Goal: Task Accomplishment & Management: Complete application form

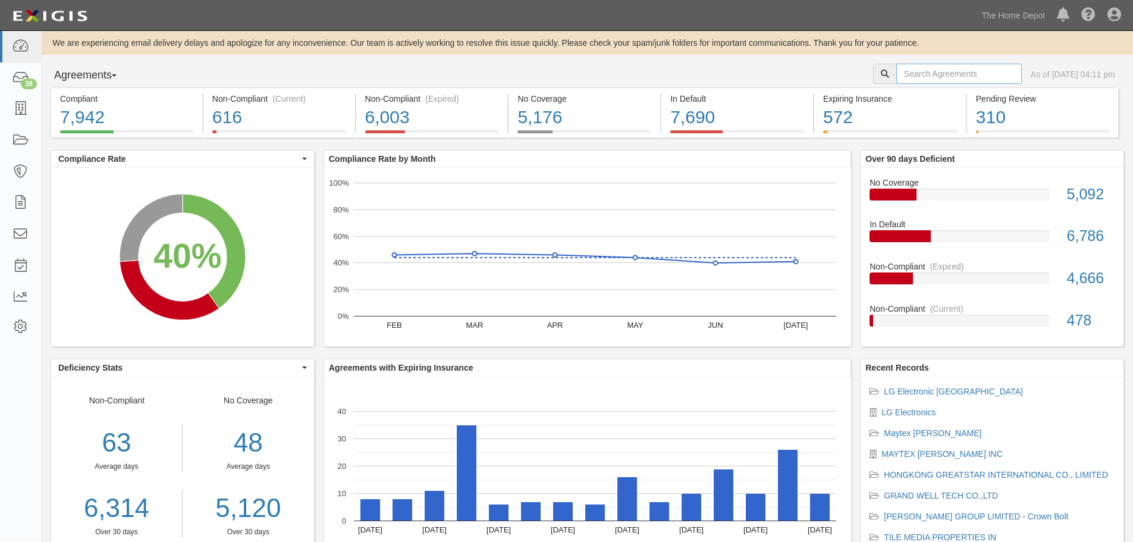
click at [967, 74] on input "text" at bounding box center [959, 74] width 126 height 20
type input "radon"
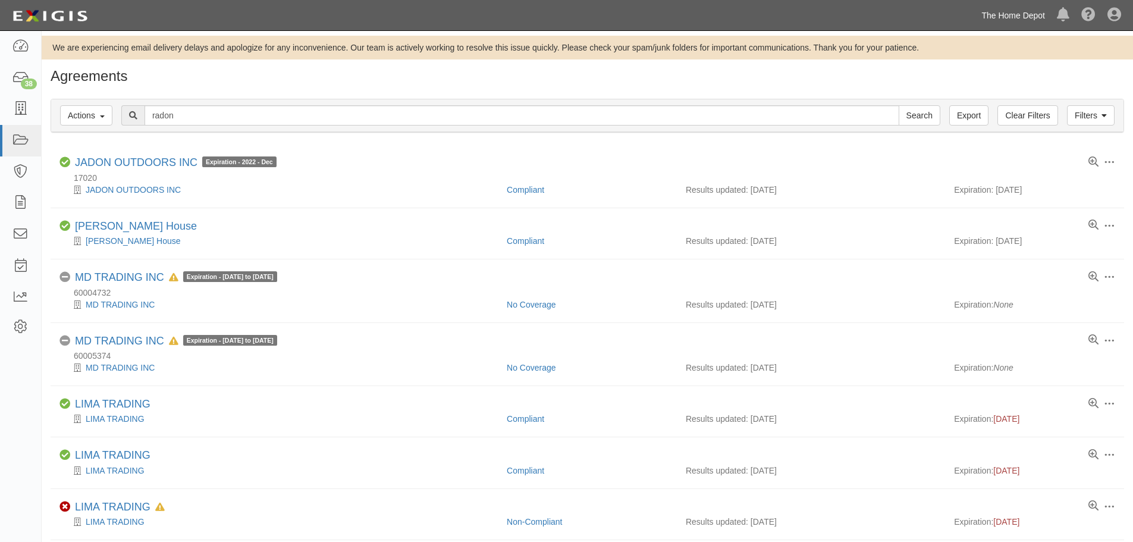
click at [1011, 5] on link "The Home Depot" at bounding box center [1014, 16] width 76 height 24
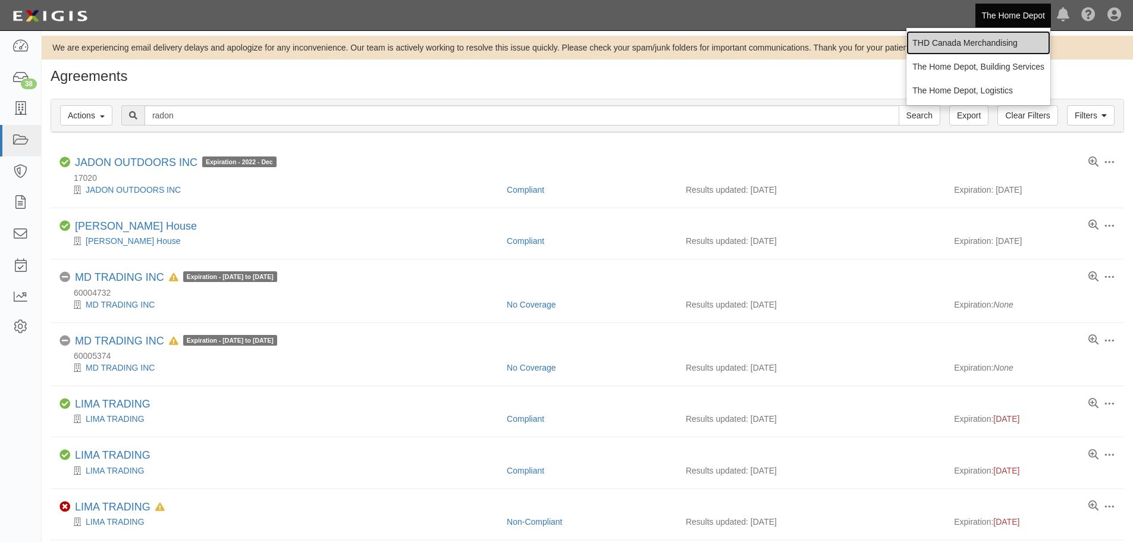
click at [991, 35] on link "THD Canada Merchandising" at bounding box center [979, 43] width 144 height 24
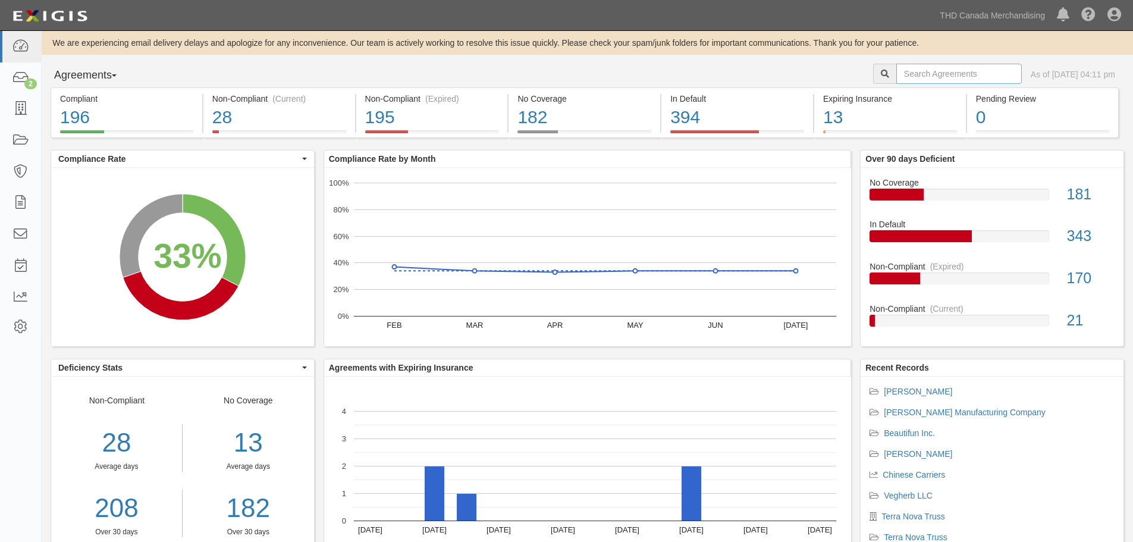
click at [907, 77] on input "text" at bounding box center [959, 74] width 126 height 20
type input "radon"
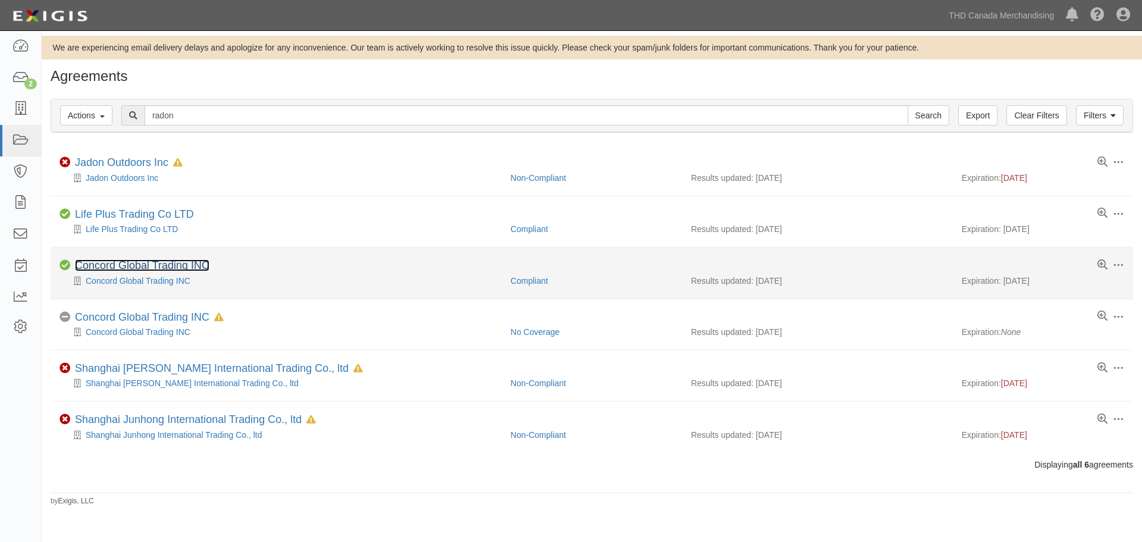
click at [138, 263] on link "Concord Global Trading INC" at bounding box center [142, 265] width 134 height 12
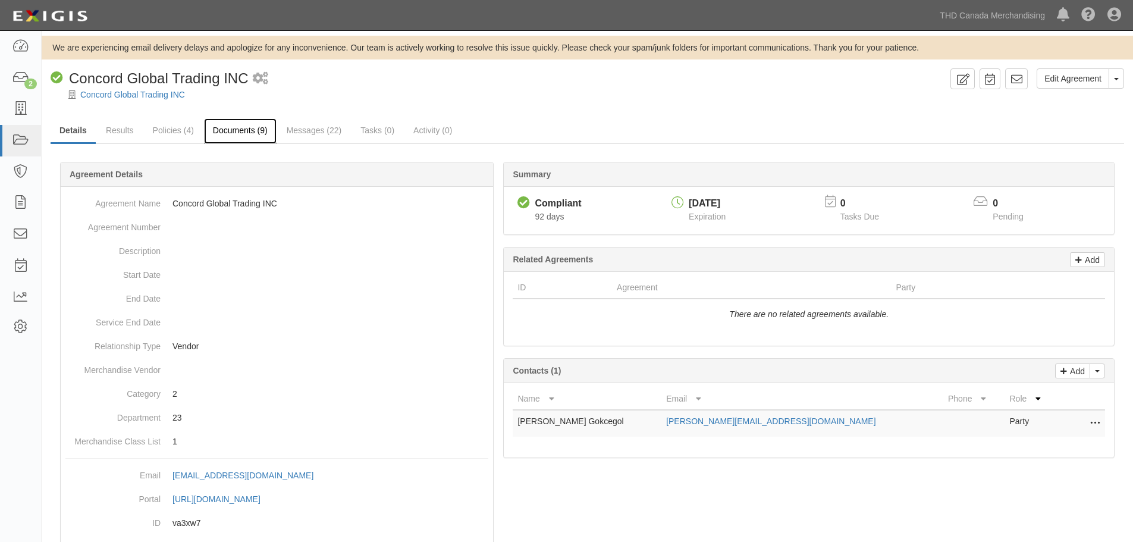
click at [238, 130] on link "Documents (9)" at bounding box center [240, 131] width 73 height 26
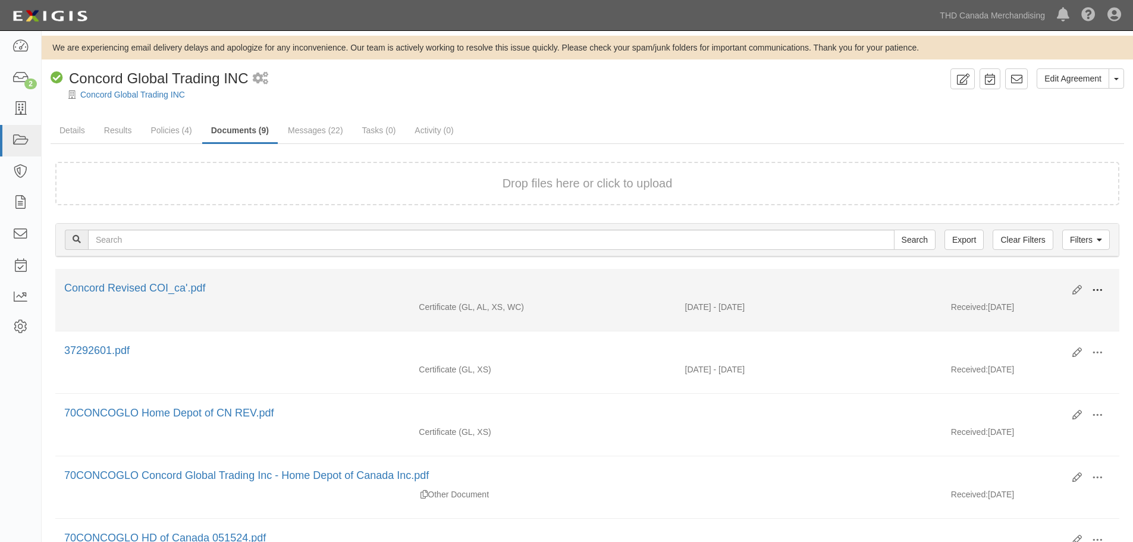
click at [1103, 289] on button at bounding box center [1097, 291] width 26 height 20
click at [168, 285] on link "Concord Revised COI_ca'.pdf" at bounding box center [135, 288] width 142 height 12
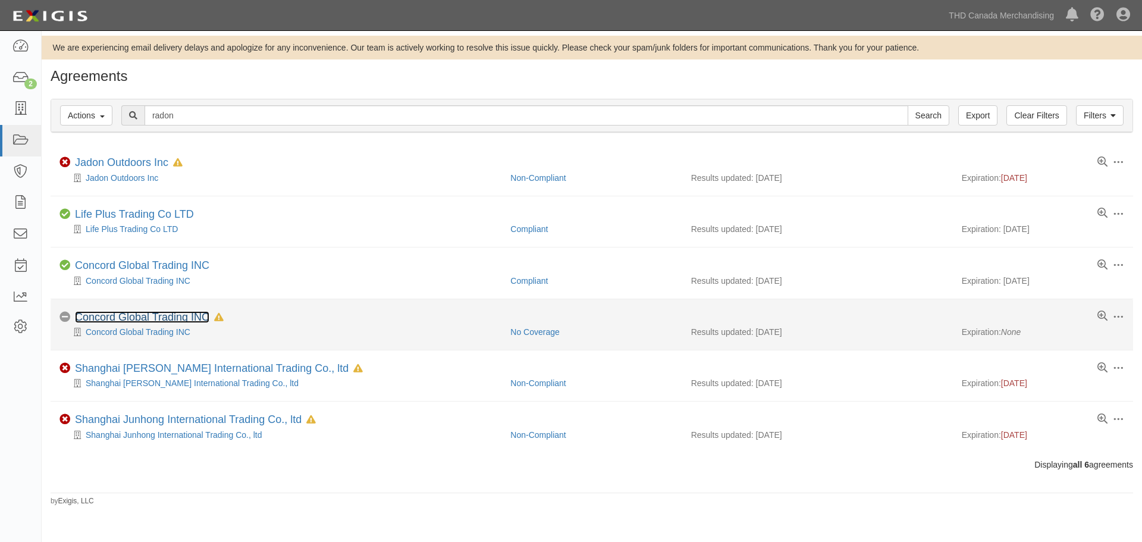
click at [158, 312] on link "Concord Global Trading INC" at bounding box center [142, 317] width 134 height 12
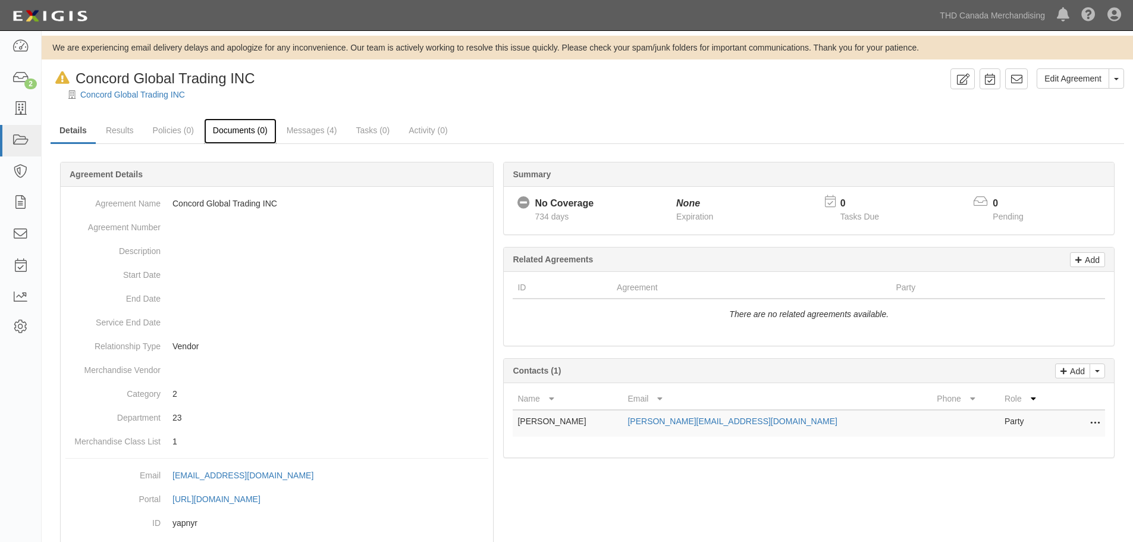
click at [229, 133] on link "Documents (0)" at bounding box center [240, 131] width 73 height 26
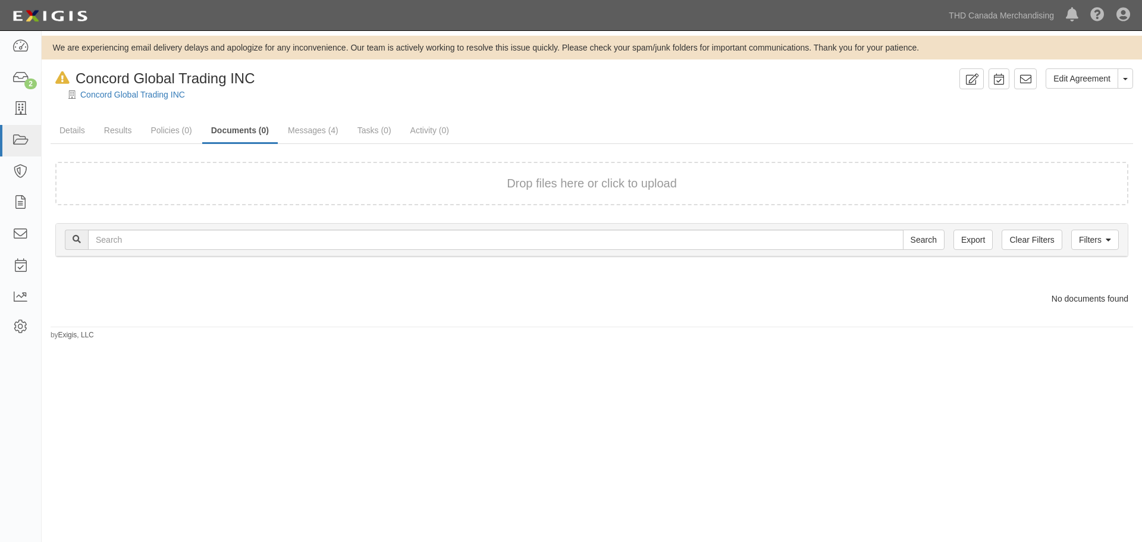
click at [922, 183] on div "Drop files here or click to upload" at bounding box center [591, 183] width 1047 height 17
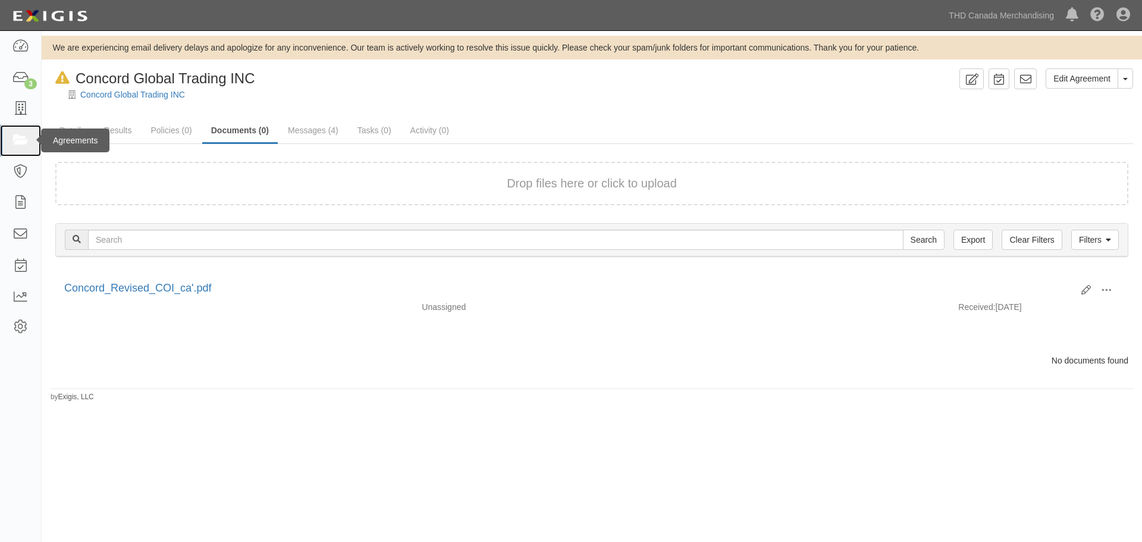
click at [20, 143] on icon at bounding box center [20, 141] width 17 height 14
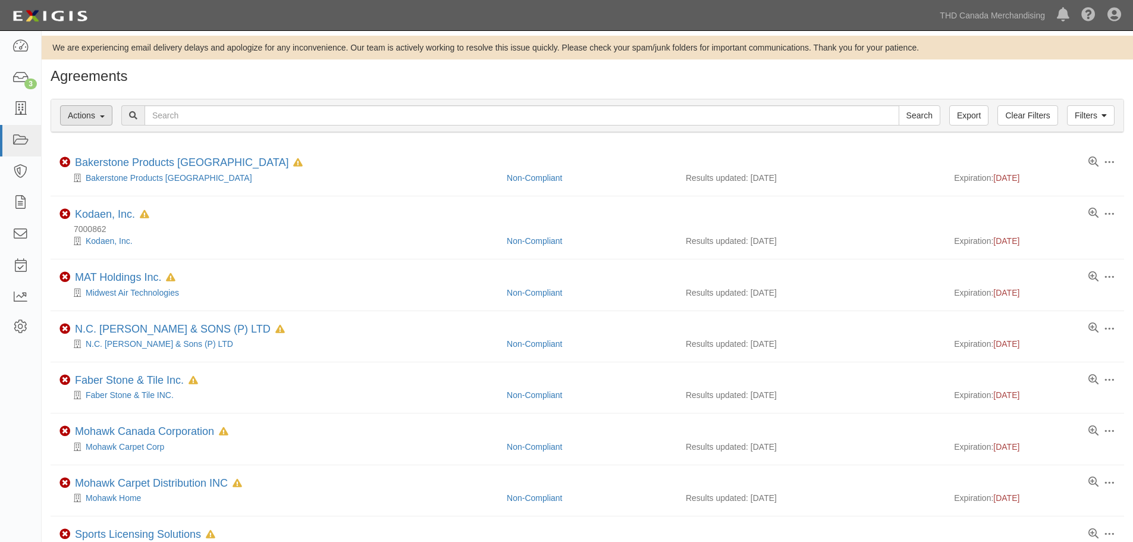
click at [73, 117] on span "Actions" at bounding box center [81, 116] width 27 height 10
click at [77, 117] on span "Actions" at bounding box center [81, 116] width 27 height 10
click at [16, 119] on link at bounding box center [20, 109] width 41 height 32
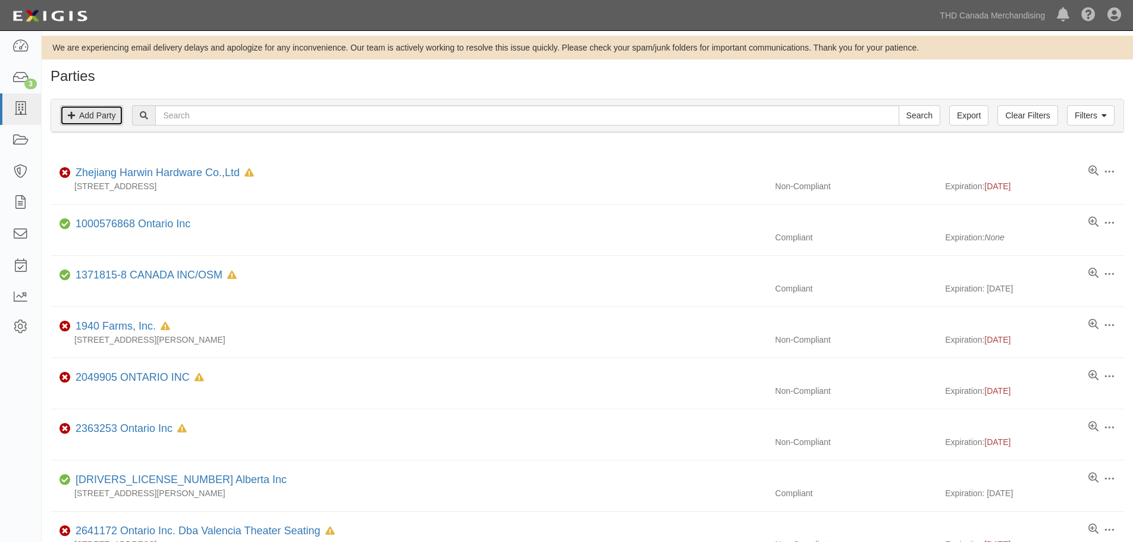
click at [84, 118] on link "Add Party" at bounding box center [91, 115] width 63 height 20
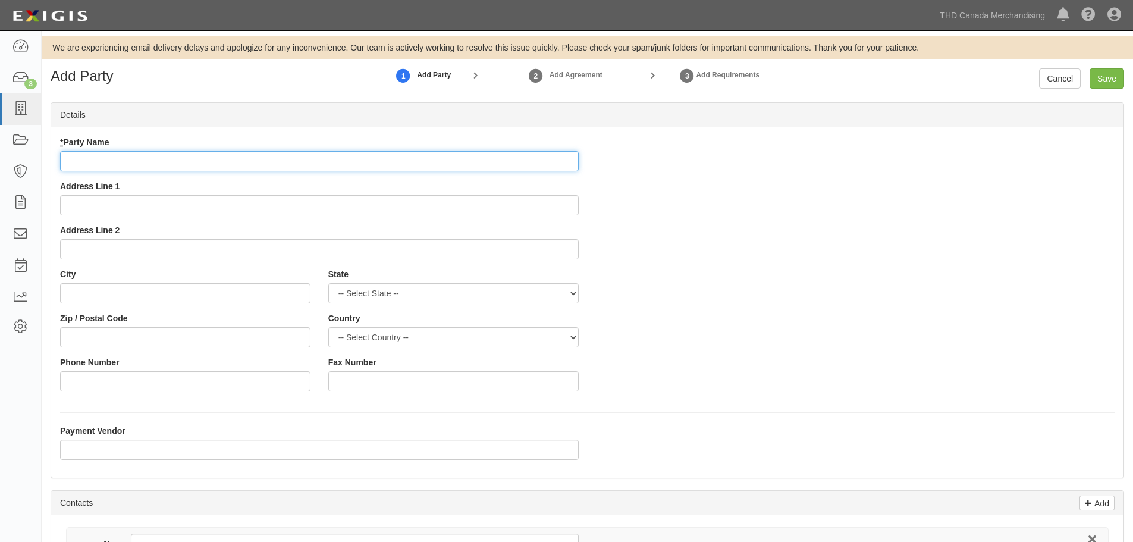
click at [205, 164] on input "* Party Name" at bounding box center [319, 161] width 519 height 20
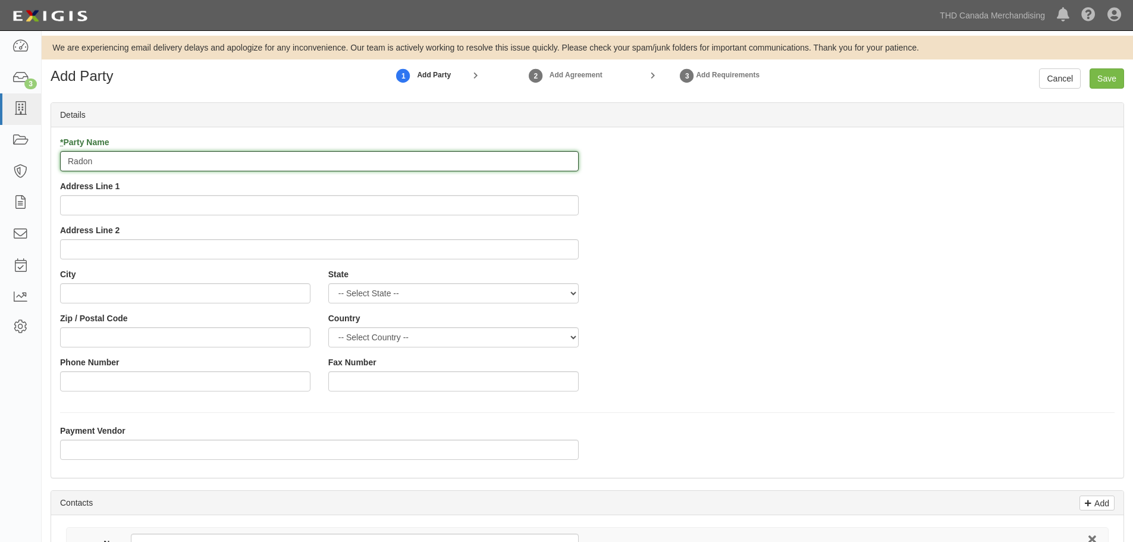
click at [159, 164] on input "Radon" at bounding box center [319, 161] width 519 height 20
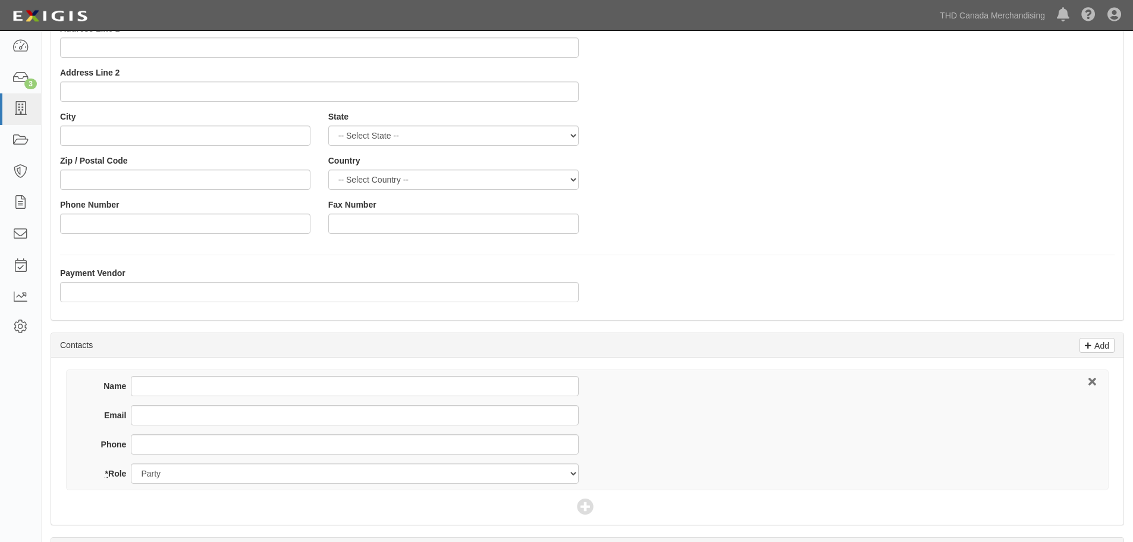
scroll to position [178, 0]
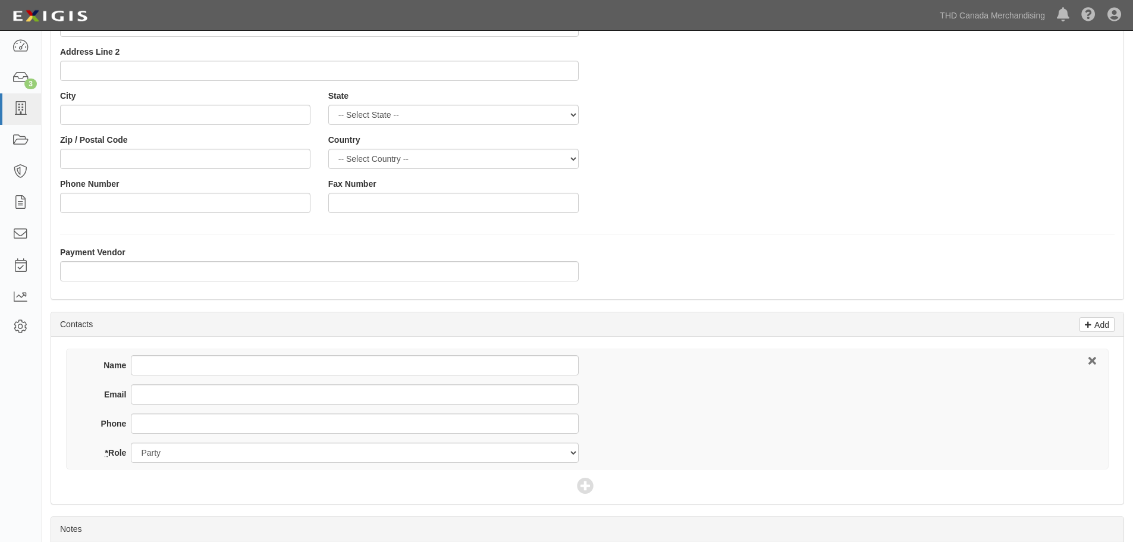
type input "Radon Home Defence, Inc."
click at [152, 362] on input "Name" at bounding box center [354, 365] width 447 height 20
drag, startPoint x: 250, startPoint y: 363, endPoint x: 49, endPoint y: 363, distance: 200.5
click at [49, 363] on div "Add Party 1 Add Party 2 Add Agreement 3 Add Requirements Cancel Save Details * …" at bounding box center [588, 270] width 1092 height 760
type input "Christopher Dyal"
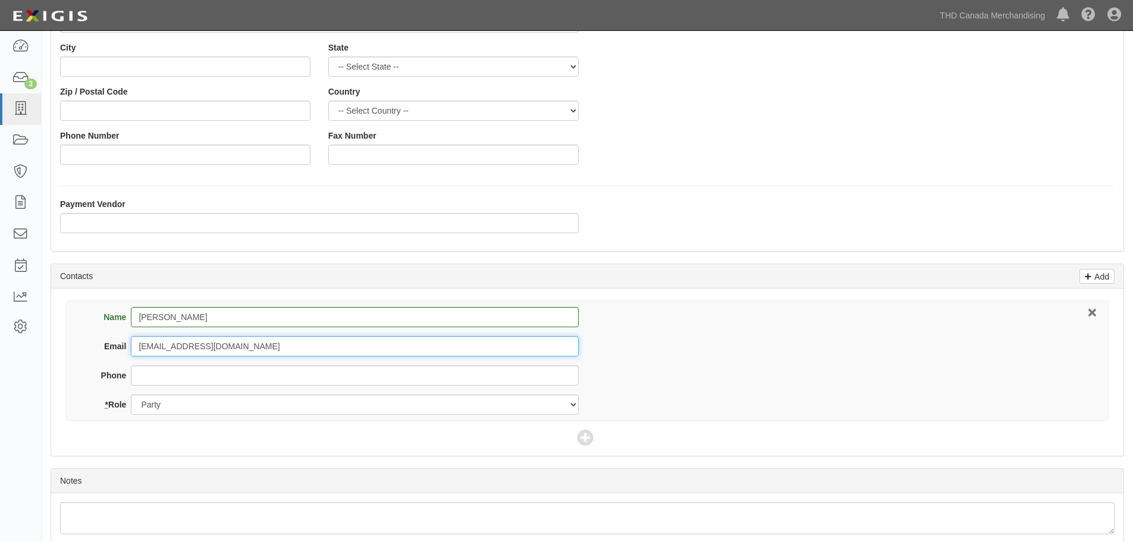
scroll to position [287, 0]
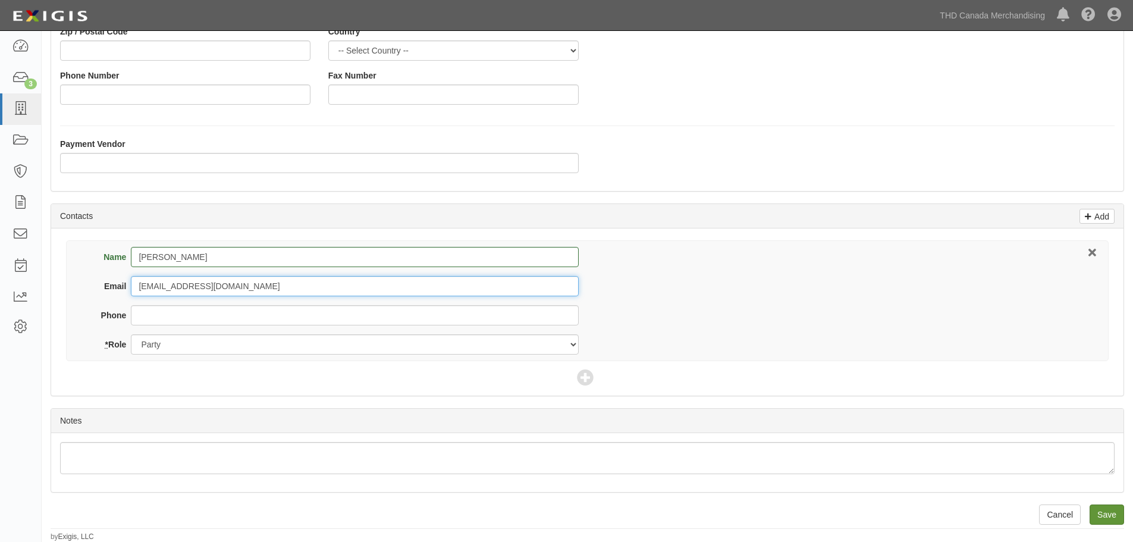
type input "info@radonhomedefence.com"
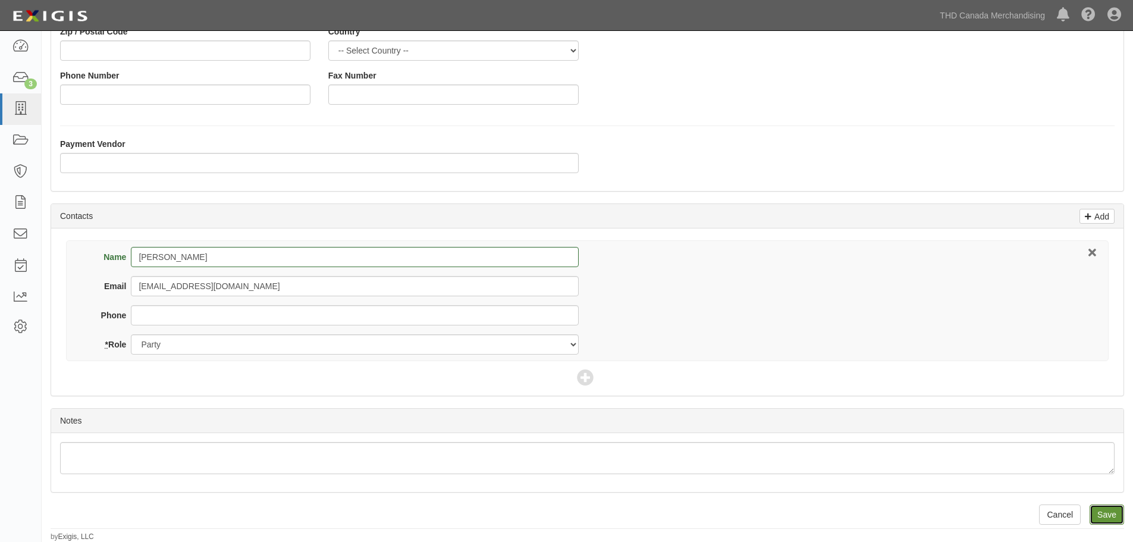
click at [1106, 513] on input "Save" at bounding box center [1107, 514] width 35 height 20
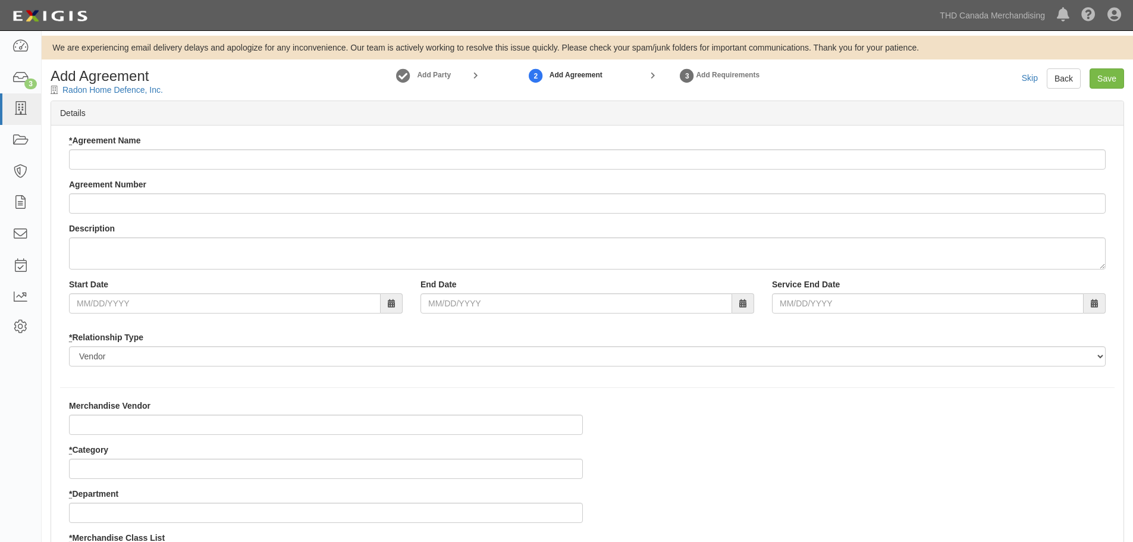
click at [146, 148] on div "* Agreement Name" at bounding box center [587, 151] width 1037 height 35
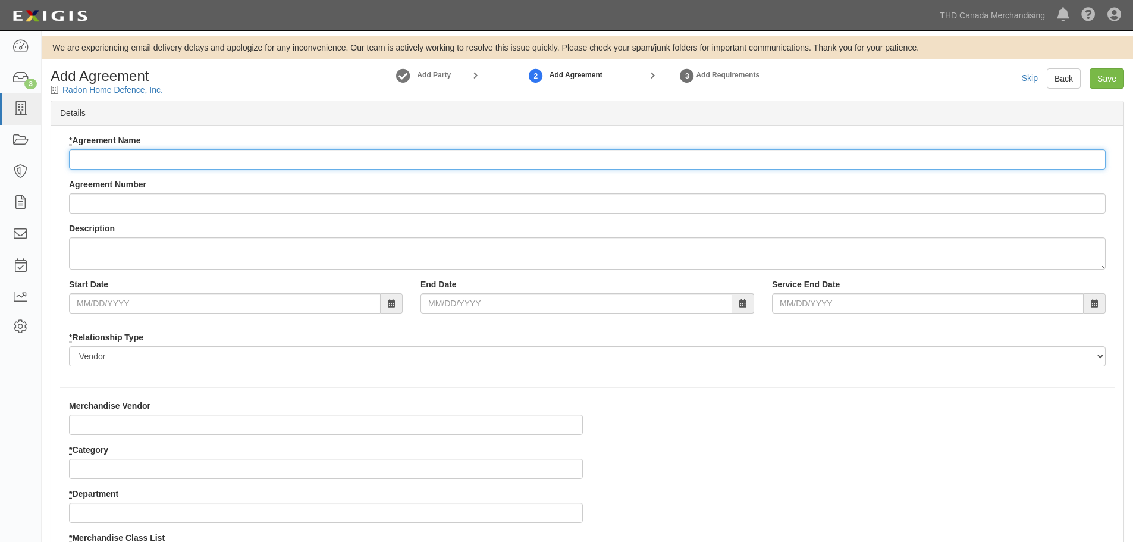
click at [142, 161] on input "* Agreement Name" at bounding box center [587, 159] width 1037 height 20
type input "Radon Home Defence, Inc."
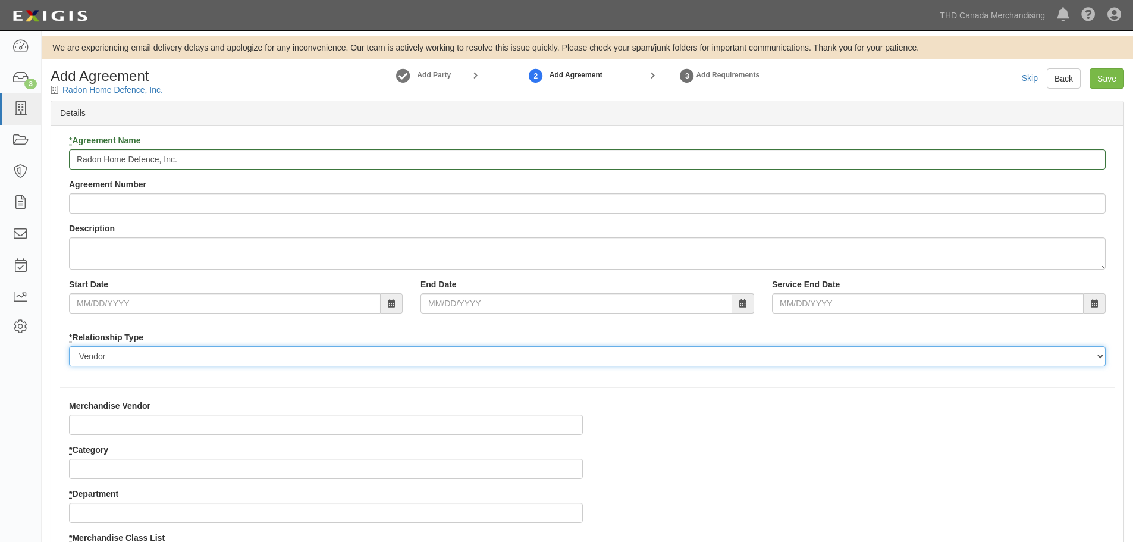
click at [91, 356] on select "Borrower Contractor Franchisee Other Subcontractor Supplier Tenant Vendor" at bounding box center [587, 356] width 1037 height 20
select select "supplier"
click at [69, 346] on select "Borrower Contractor Franchisee Other Subcontractor Supplier Tenant Vendor" at bounding box center [587, 356] width 1037 height 20
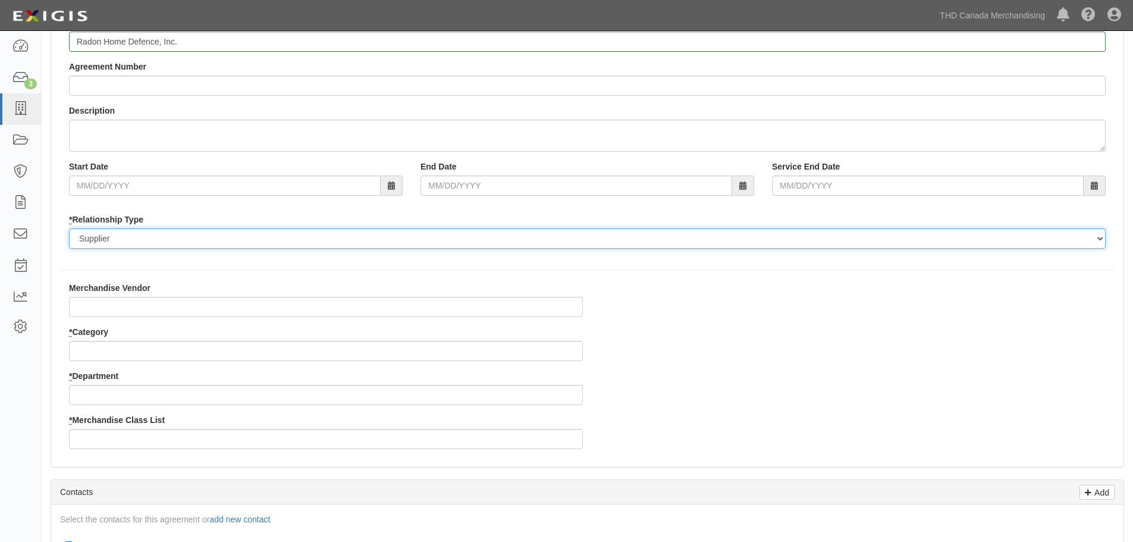
scroll to position [119, 0]
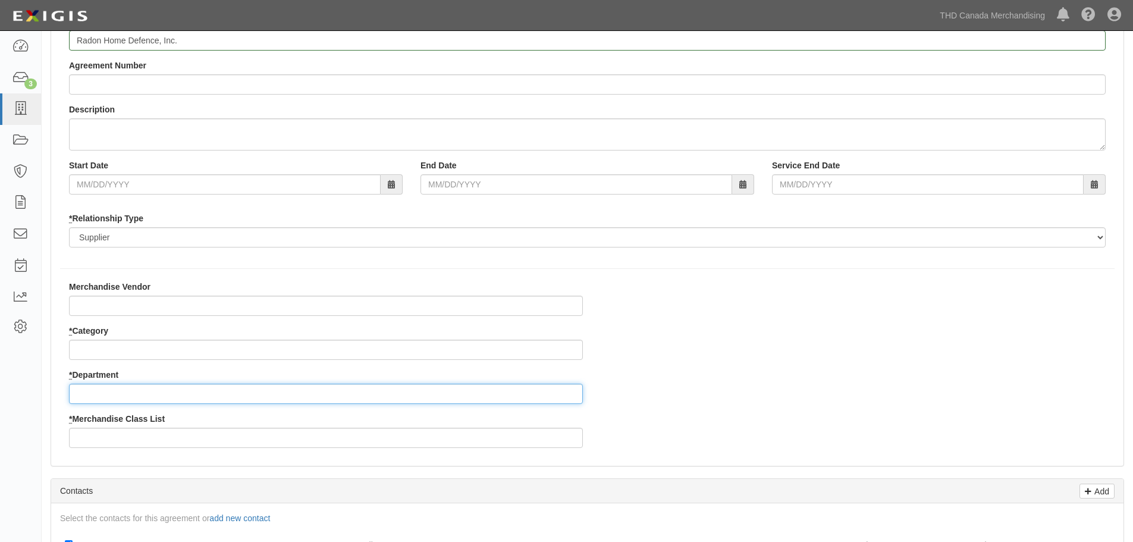
click at [97, 394] on input "* Department" at bounding box center [326, 394] width 514 height 20
type input "23"
click at [103, 438] on input "* Merchandise Class List" at bounding box center [326, 438] width 514 height 20
type input "11"
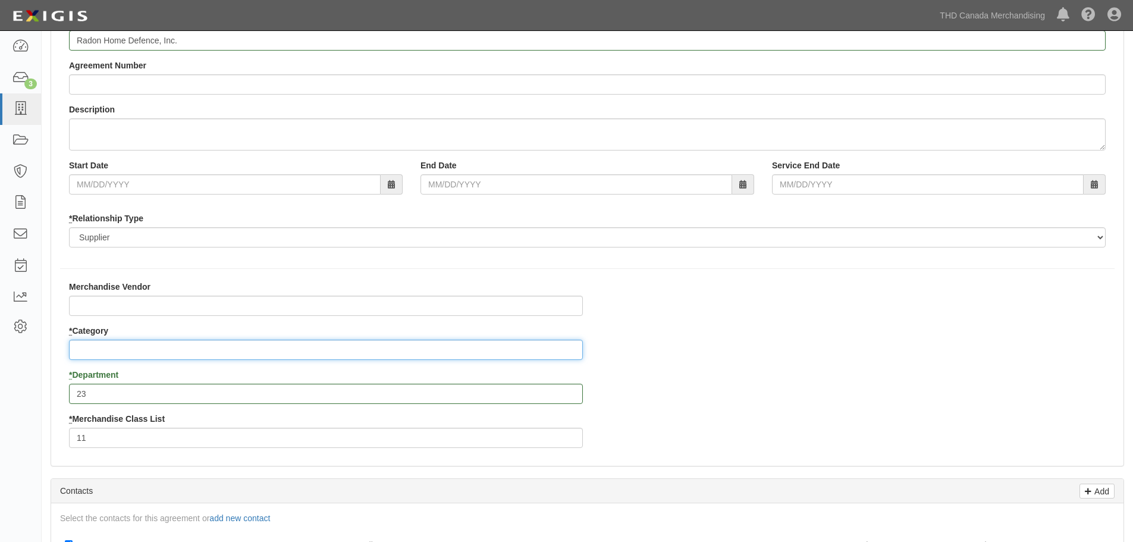
click at [119, 352] on input "* Category" at bounding box center [326, 350] width 514 height 20
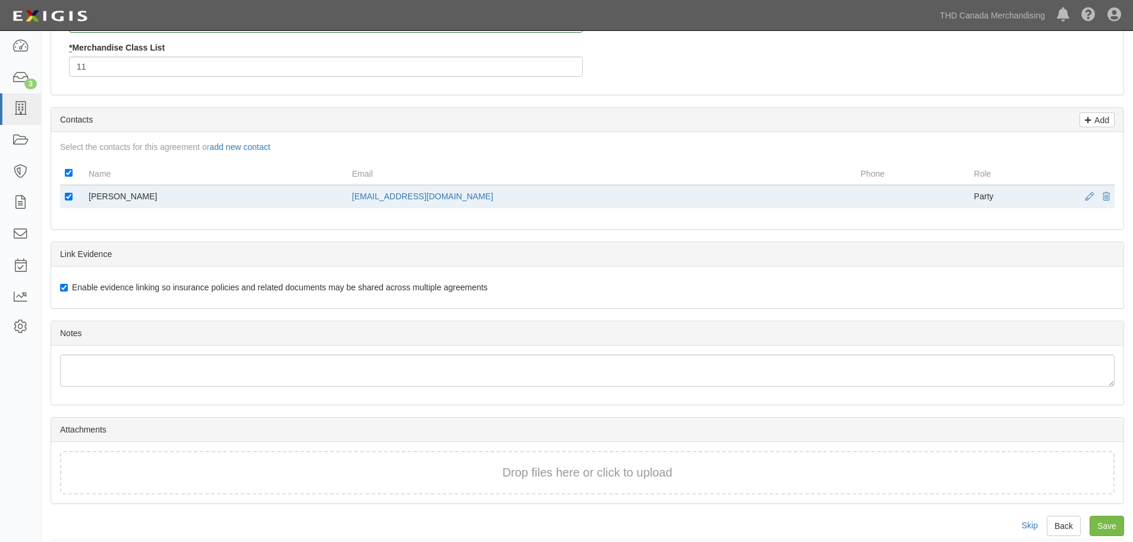
scroll to position [501, 0]
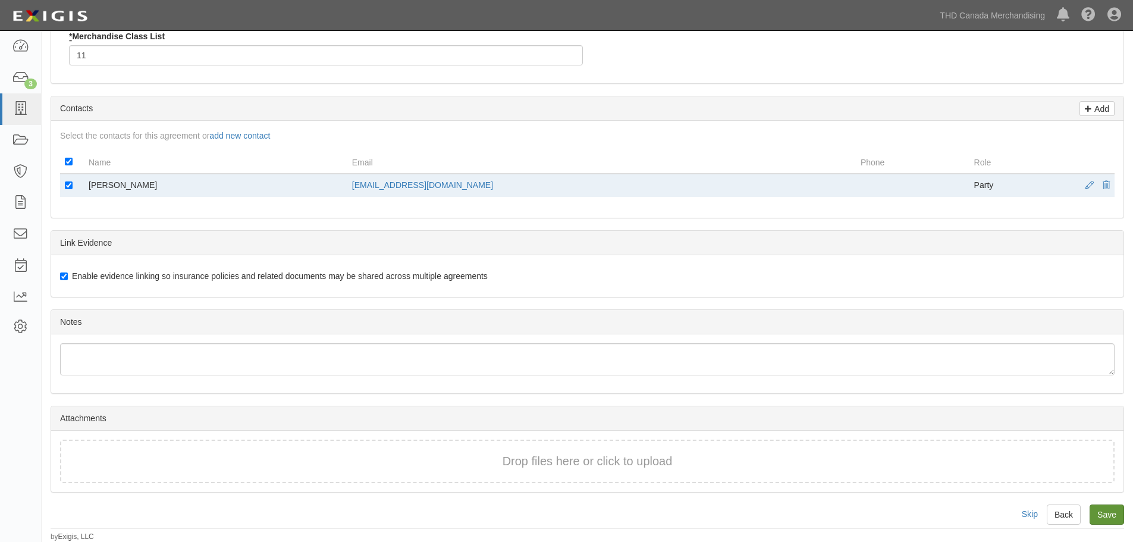
type input "2"
click at [1114, 511] on input "Save" at bounding box center [1107, 514] width 35 height 20
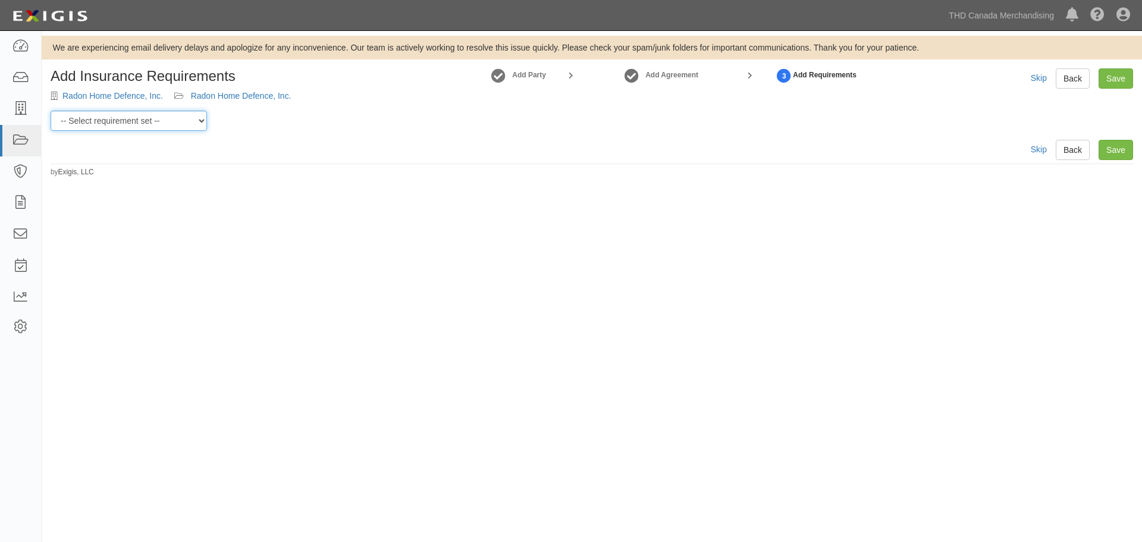
click at [189, 124] on select "-- Select requirement set -- $20M GL (Canadian Supplier) $20M GL (Non-Canadian …" at bounding box center [129, 121] width 156 height 20
select select "37052"
click at [51, 111] on select "-- Select requirement set -- $20M GL (Canadian Supplier) $20M GL (Non-Canadian …" at bounding box center [129, 121] width 156 height 20
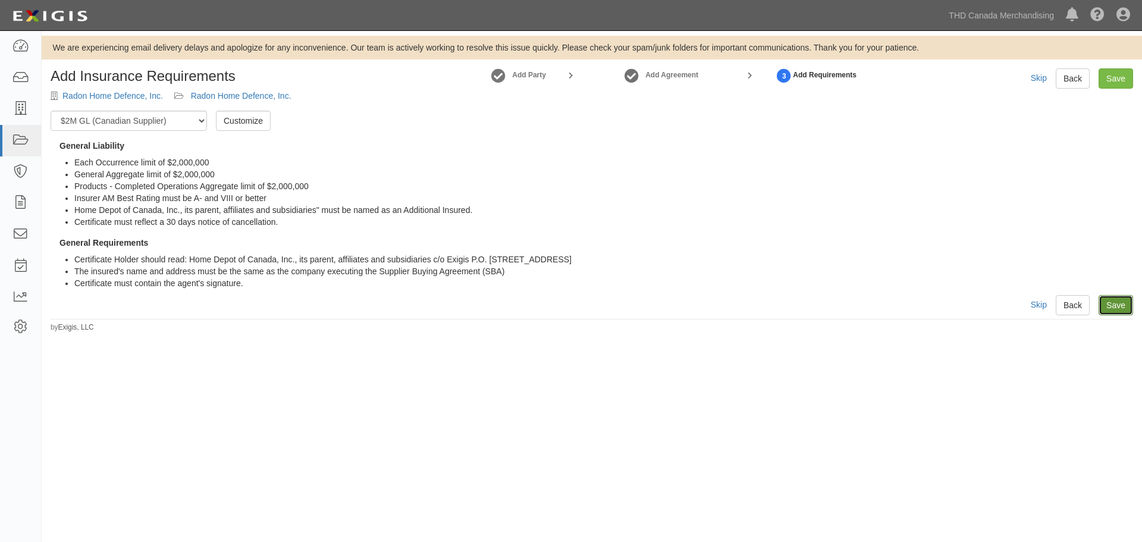
click at [1112, 311] on link "Save" at bounding box center [1116, 305] width 35 height 20
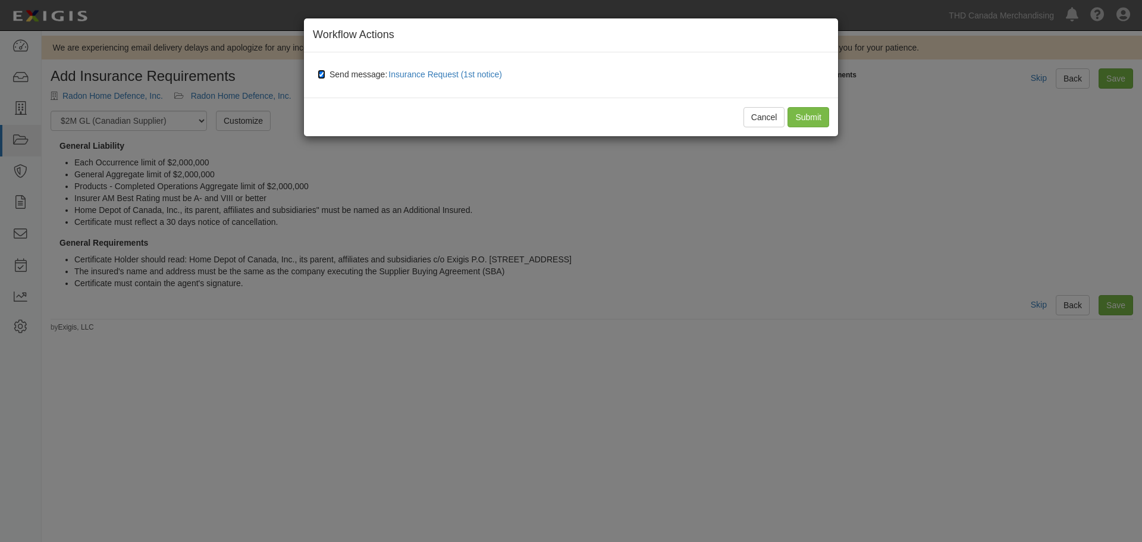
click at [322, 77] on input "Send message: Insurance Request (1st notice)" at bounding box center [322, 75] width 8 height 10
checkbox input "false"
click at [809, 114] on input "Submit" at bounding box center [809, 117] width 42 height 20
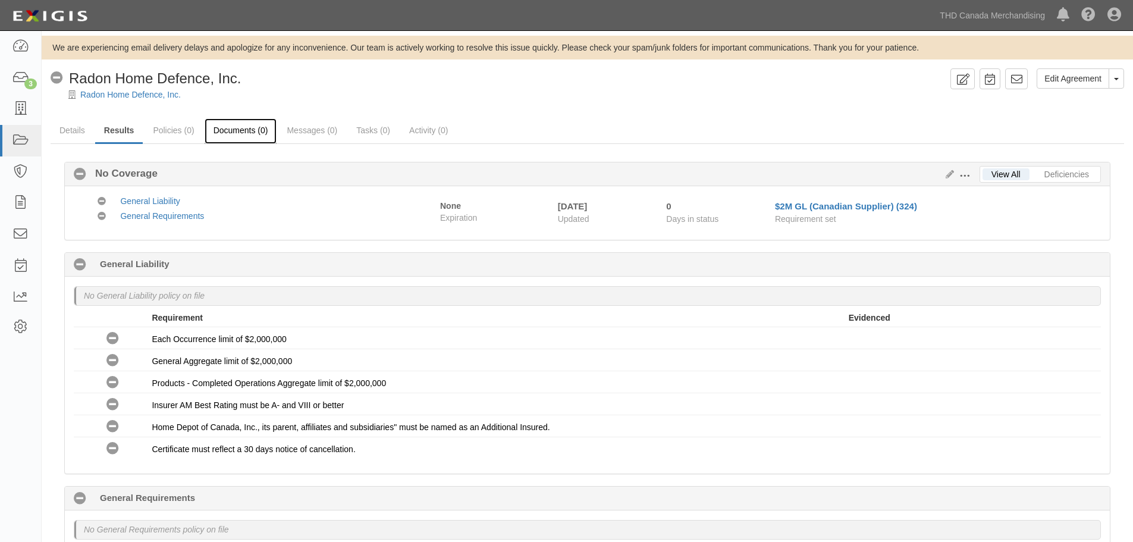
click at [253, 131] on link "Documents (0)" at bounding box center [241, 131] width 73 height 26
